Goal: Task Accomplishment & Management: Use online tool/utility

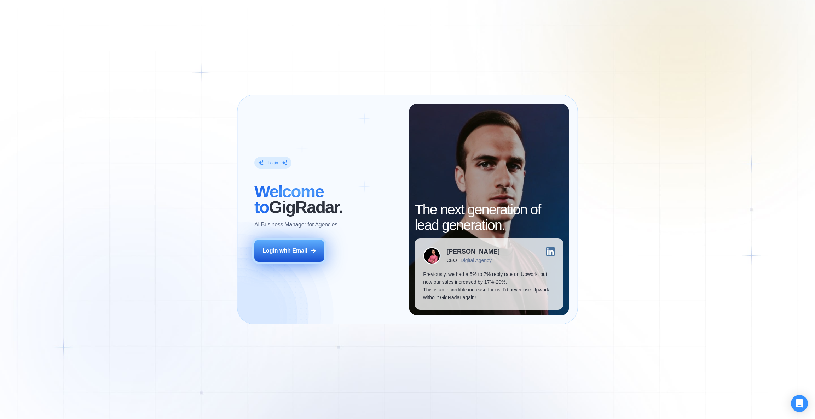
click at [311, 251] on icon at bounding box center [313, 251] width 6 height 6
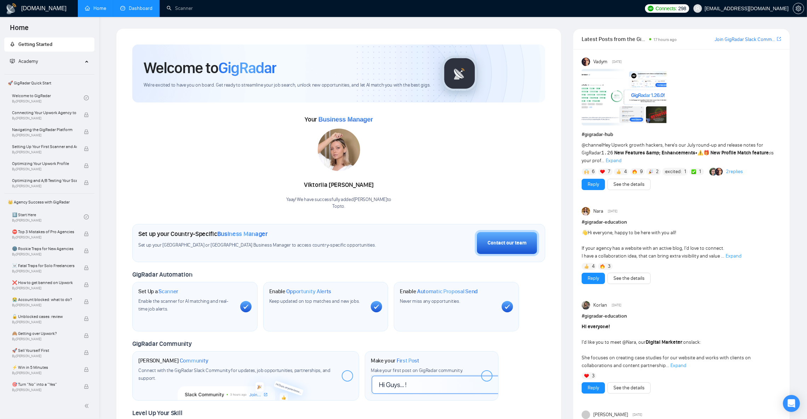
click at [141, 11] on link "Dashboard" at bounding box center [136, 8] width 32 height 6
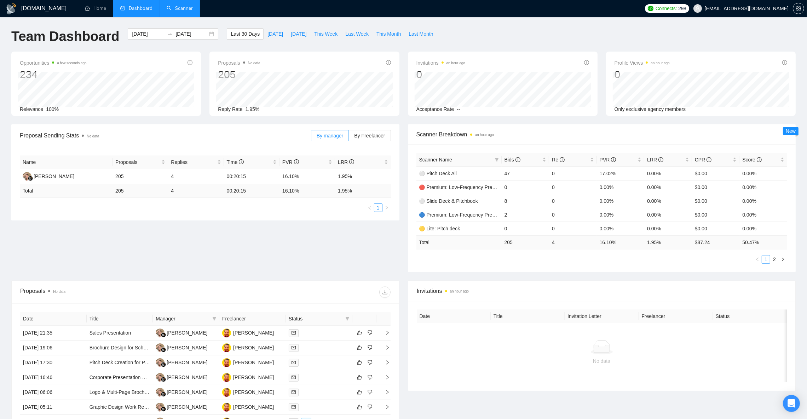
click at [180, 7] on link "Scanner" at bounding box center [180, 8] width 26 height 6
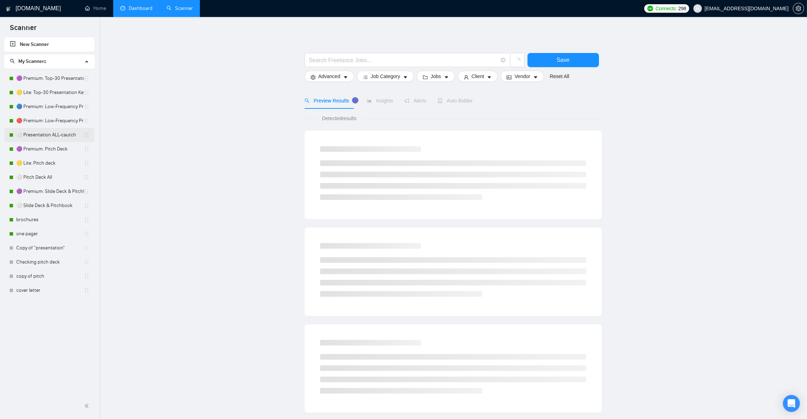
click at [52, 137] on link "⚪ Presentation ALL-cautch" at bounding box center [50, 135] width 68 height 14
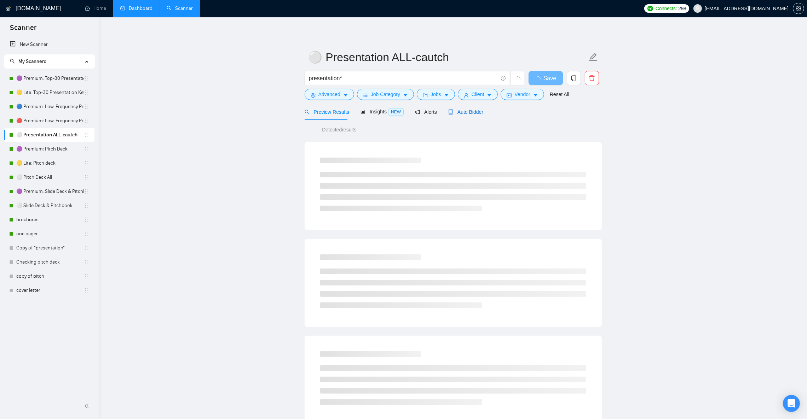
click at [460, 115] on span "Auto Bidder" at bounding box center [465, 112] width 35 height 6
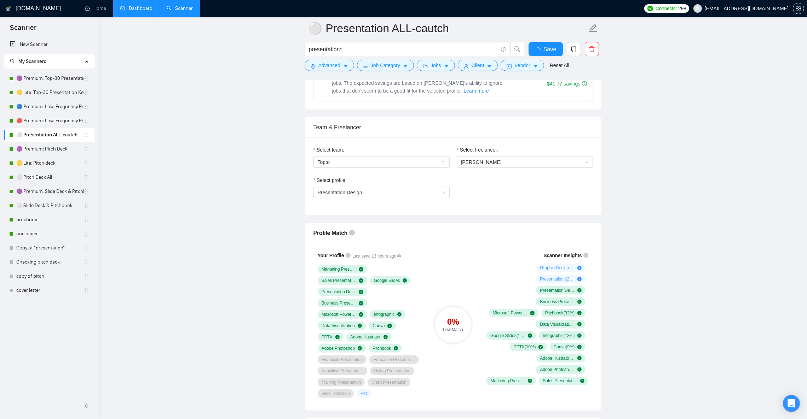
scroll to position [371, 0]
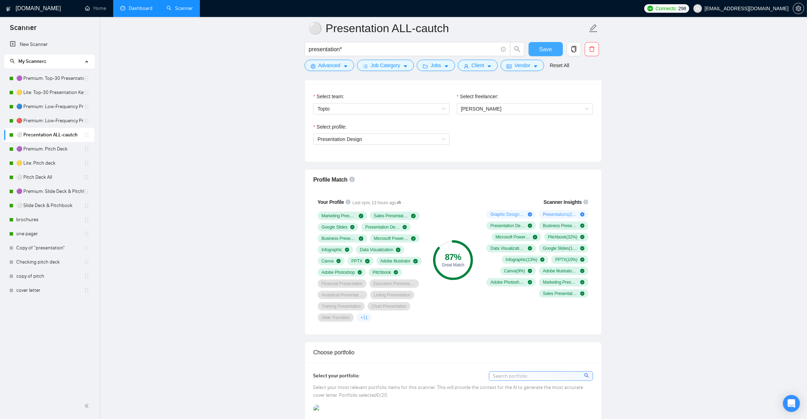
click at [543, 47] on span "Save" at bounding box center [545, 49] width 13 height 9
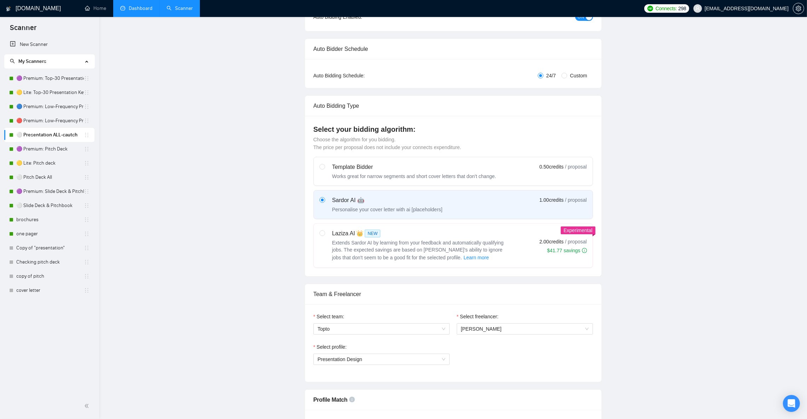
scroll to position [0, 0]
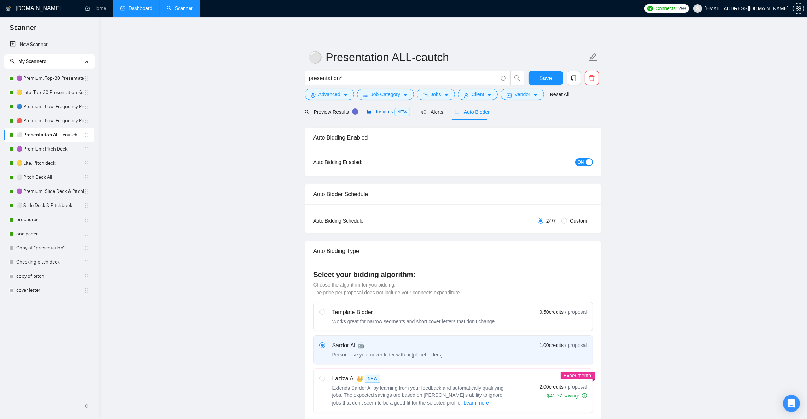
click at [390, 113] on span "Insights NEW" at bounding box center [388, 112] width 43 height 6
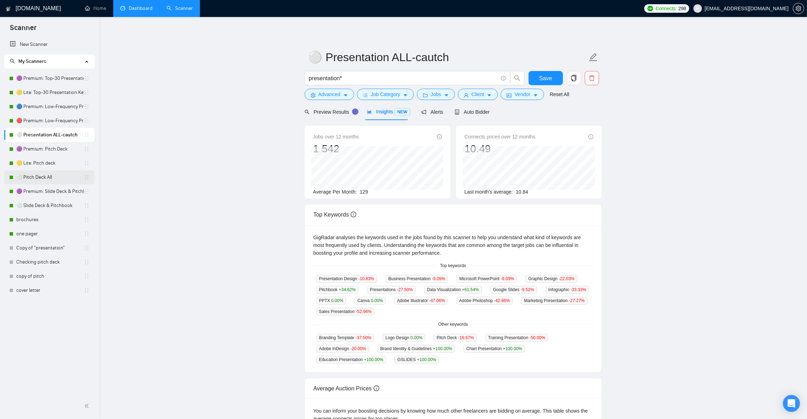
click at [43, 178] on link "⚪ Pitch Deck All" at bounding box center [50, 177] width 68 height 14
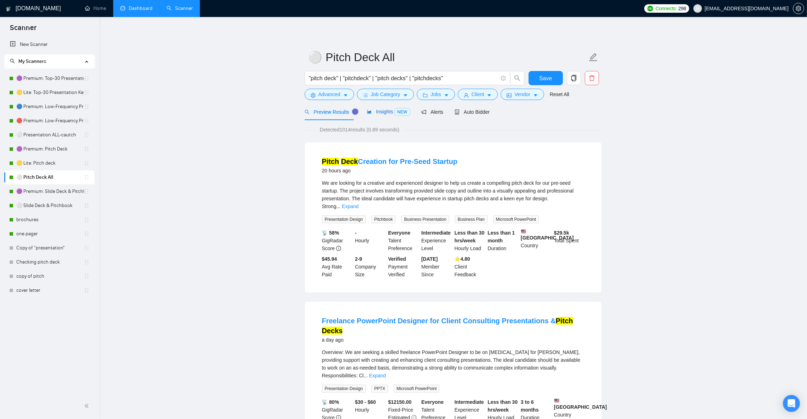
click at [386, 113] on span "Insights NEW" at bounding box center [388, 112] width 43 height 6
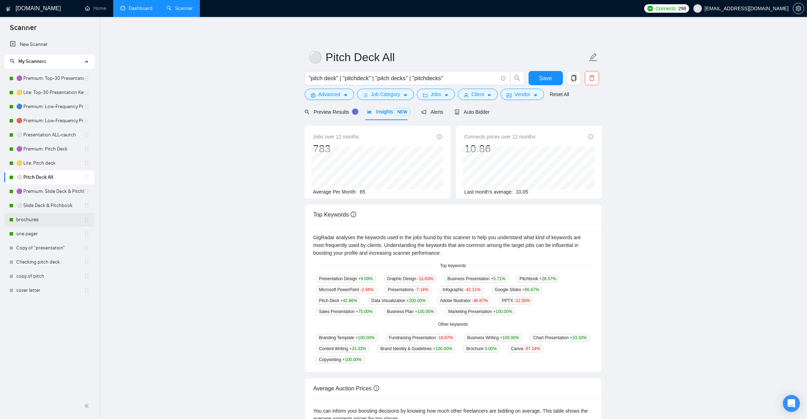
drag, startPoint x: 40, startPoint y: 207, endPoint x: 75, endPoint y: 214, distance: 36.0
click at [40, 207] on link "⚪ Slide Deck & Pitchbook" at bounding box center [50, 206] width 68 height 14
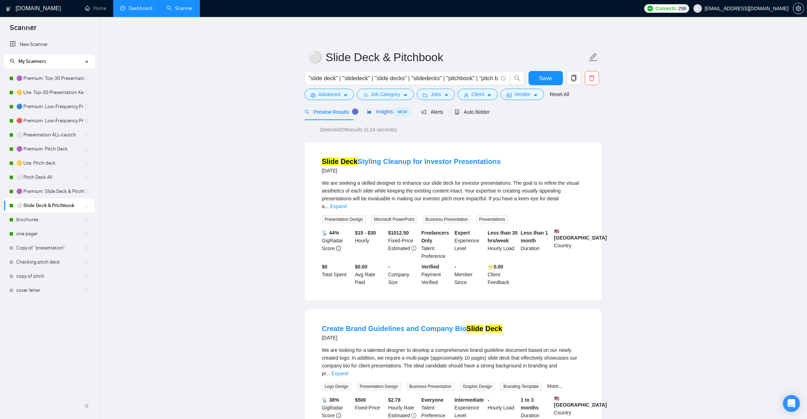
click at [387, 116] on div "Insights NEW" at bounding box center [388, 112] width 43 height 8
